Goal: Navigation & Orientation: Understand site structure

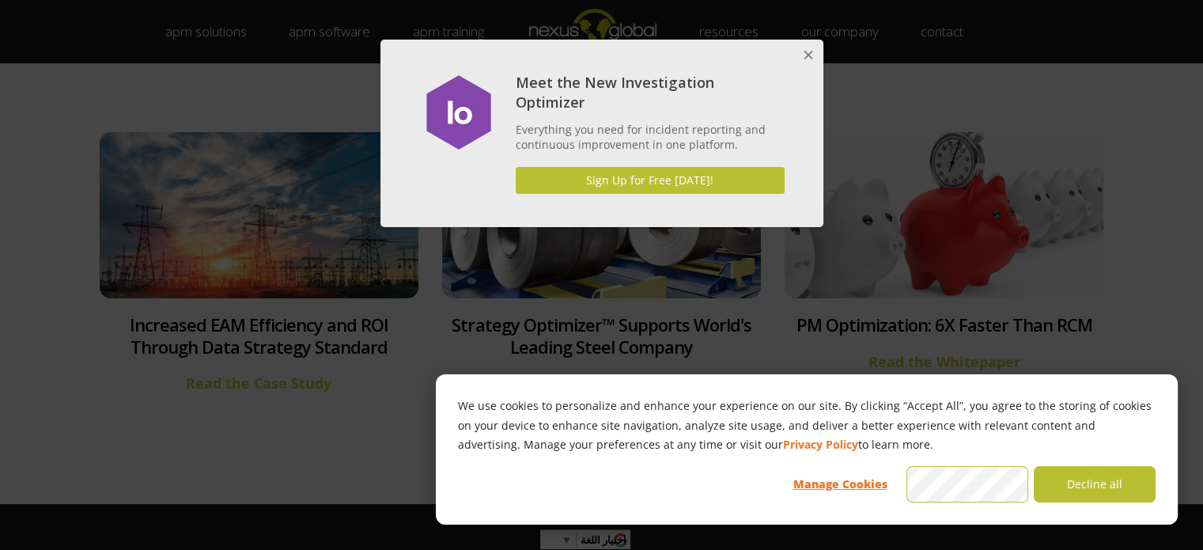
scroll to position [6009, 0]
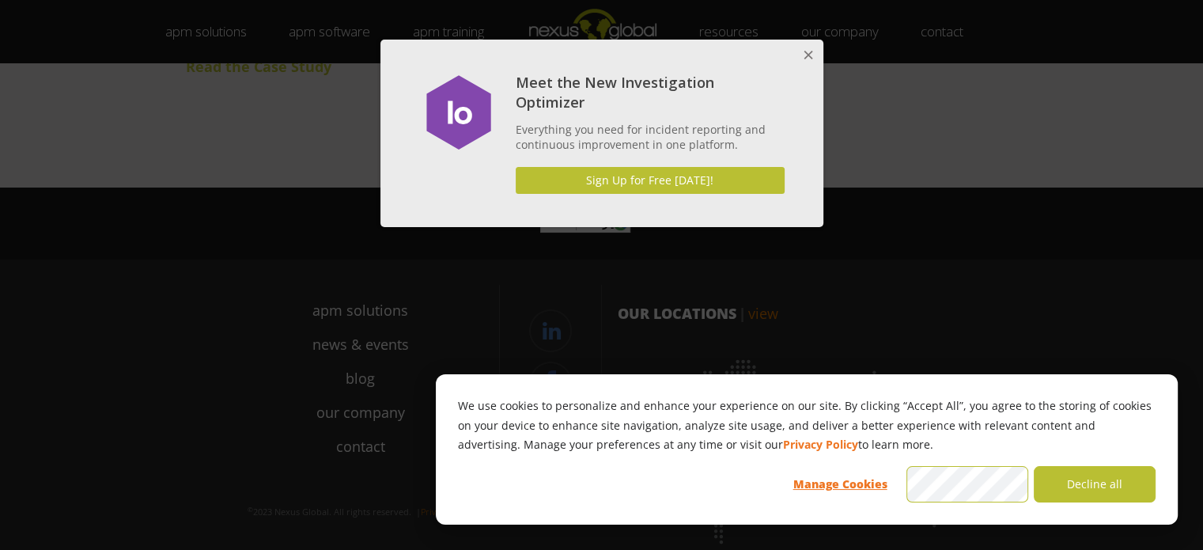
click at [806, 47] on button "Close" at bounding box center [807, 56] width 32 height 32
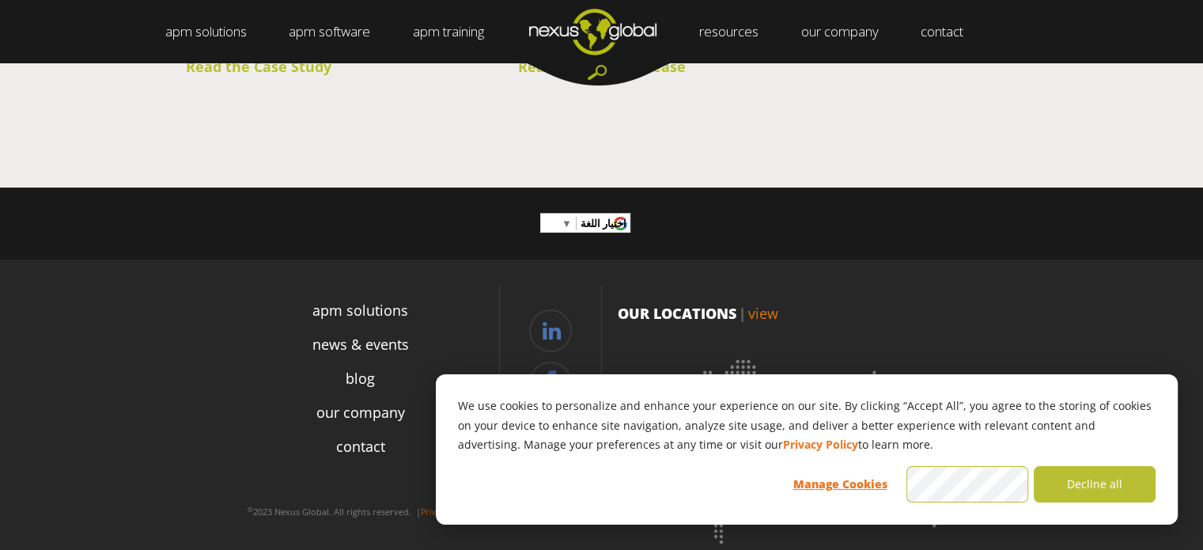
scroll to position [6035, 0]
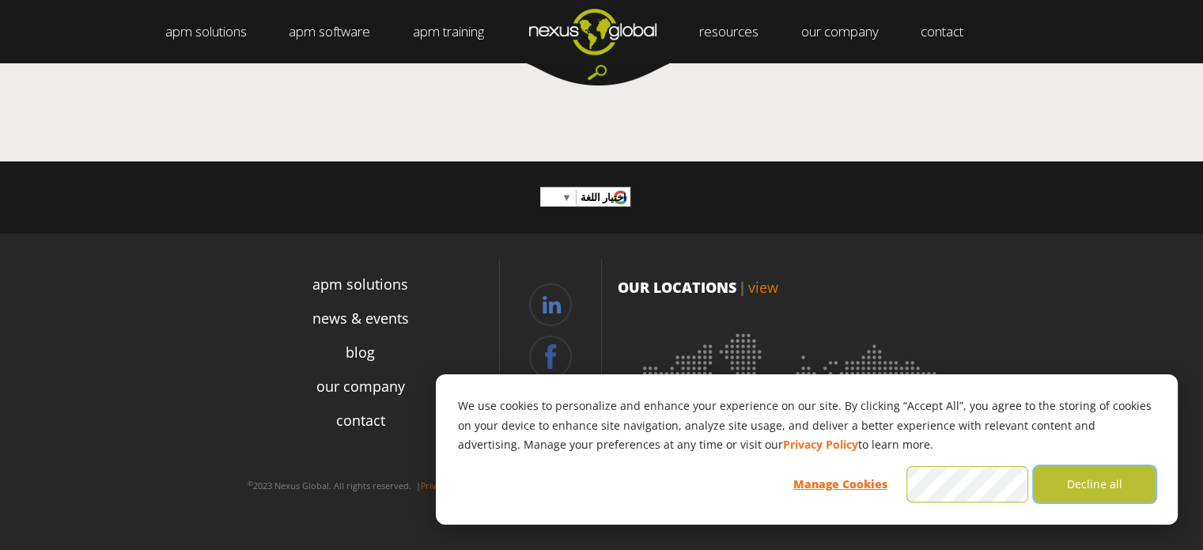
click at [1078, 486] on button "Decline all" at bounding box center [1094, 484] width 122 height 36
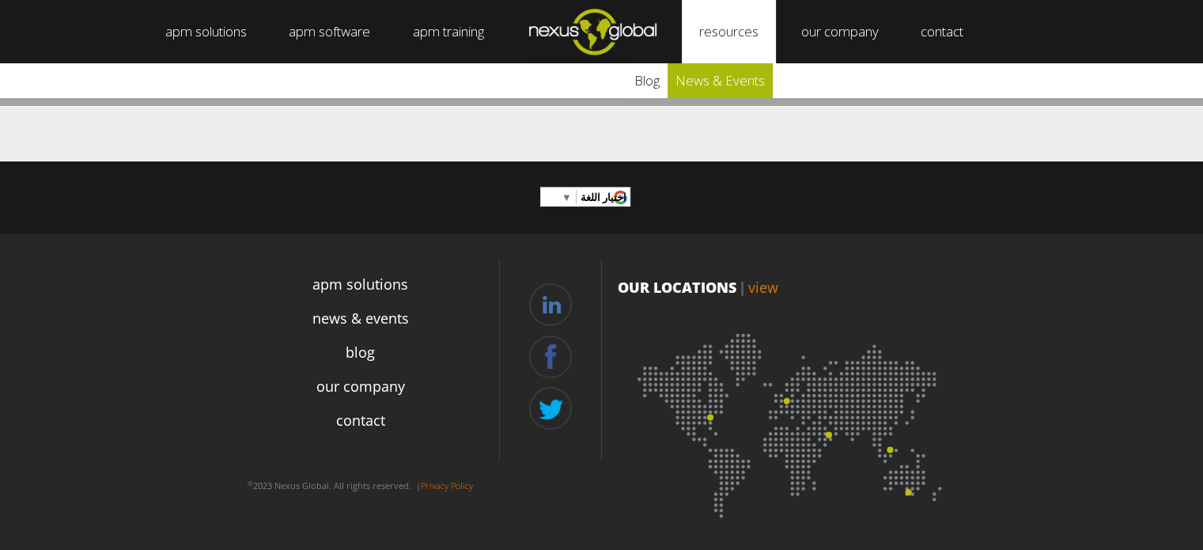
click at [727, 83] on link "news & events" at bounding box center [719, 80] width 105 height 35
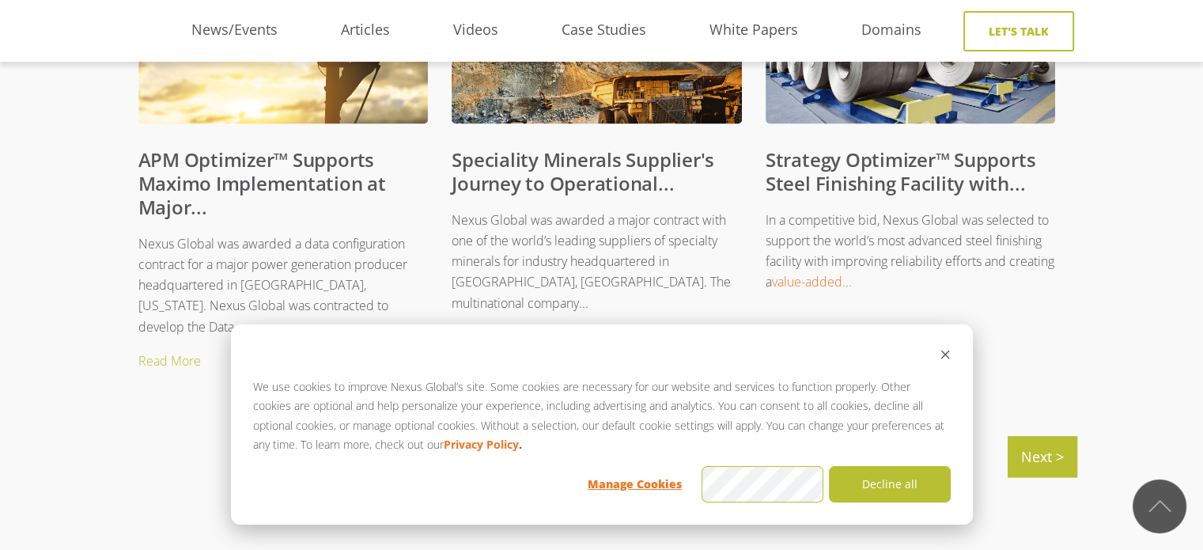
scroll to position [1740, 0]
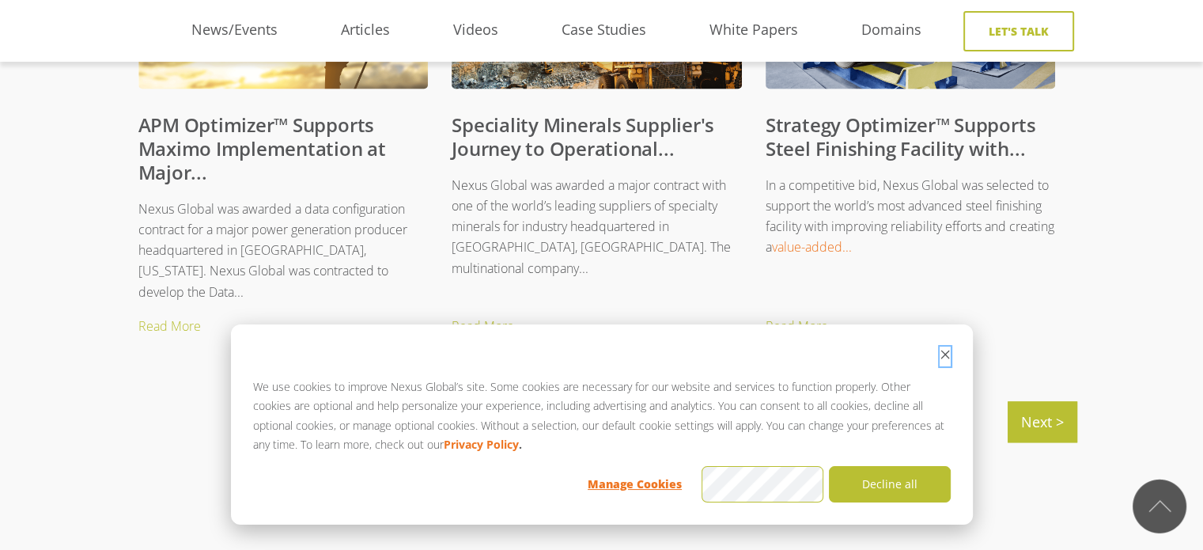
click at [946, 351] on icon "Dismiss cookie banner" at bounding box center [944, 354] width 11 height 11
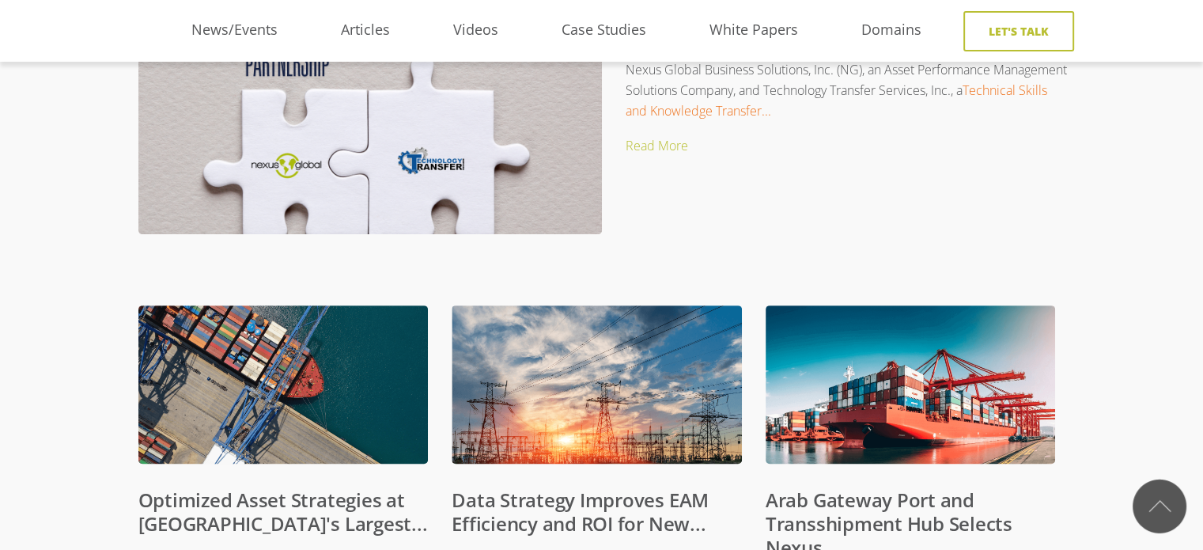
scroll to position [0, 0]
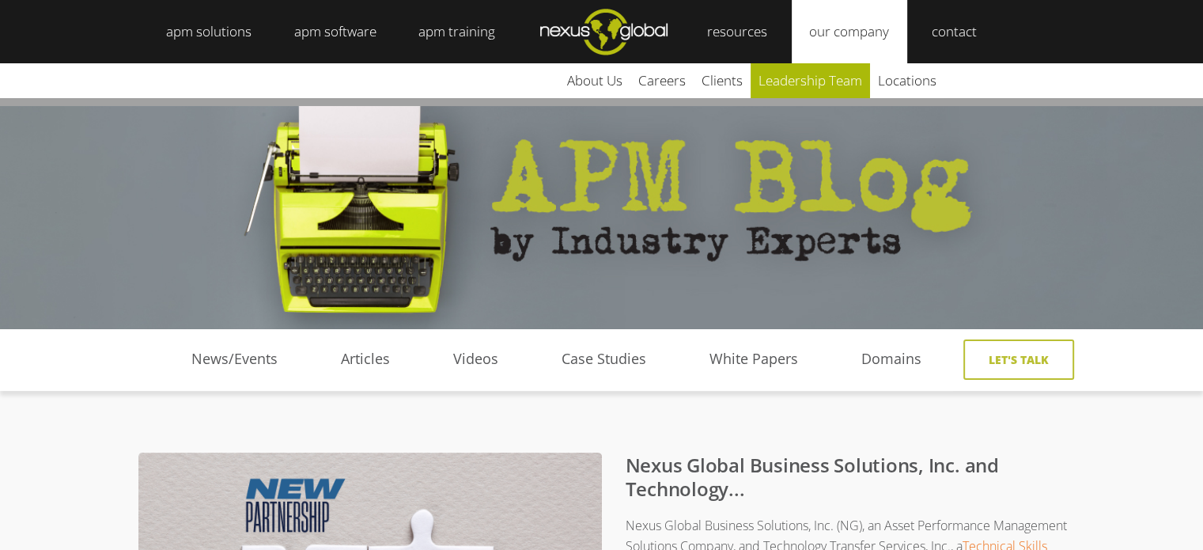
click at [832, 72] on link "leadership team" at bounding box center [809, 80] width 119 height 35
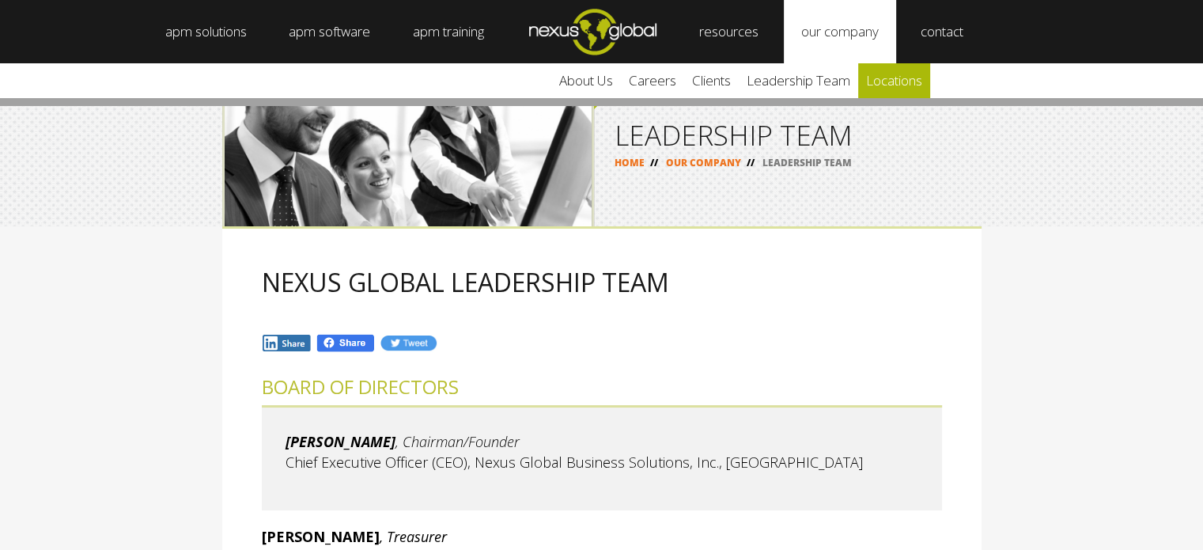
click at [898, 78] on link "locations" at bounding box center [894, 80] width 72 height 35
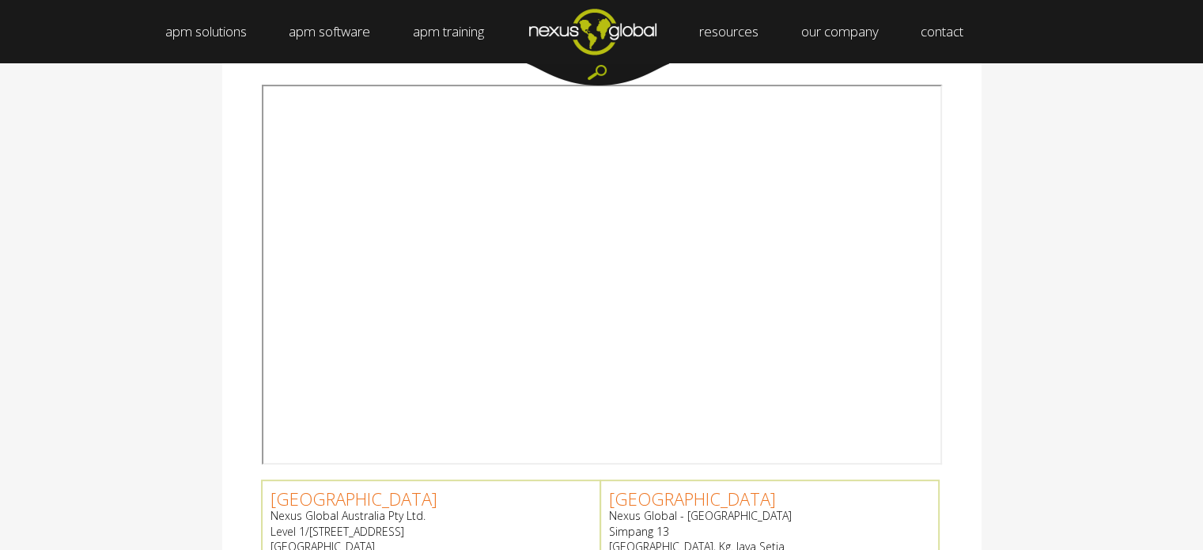
scroll to position [316, 0]
